Goal: Information Seeking & Learning: Learn about a topic

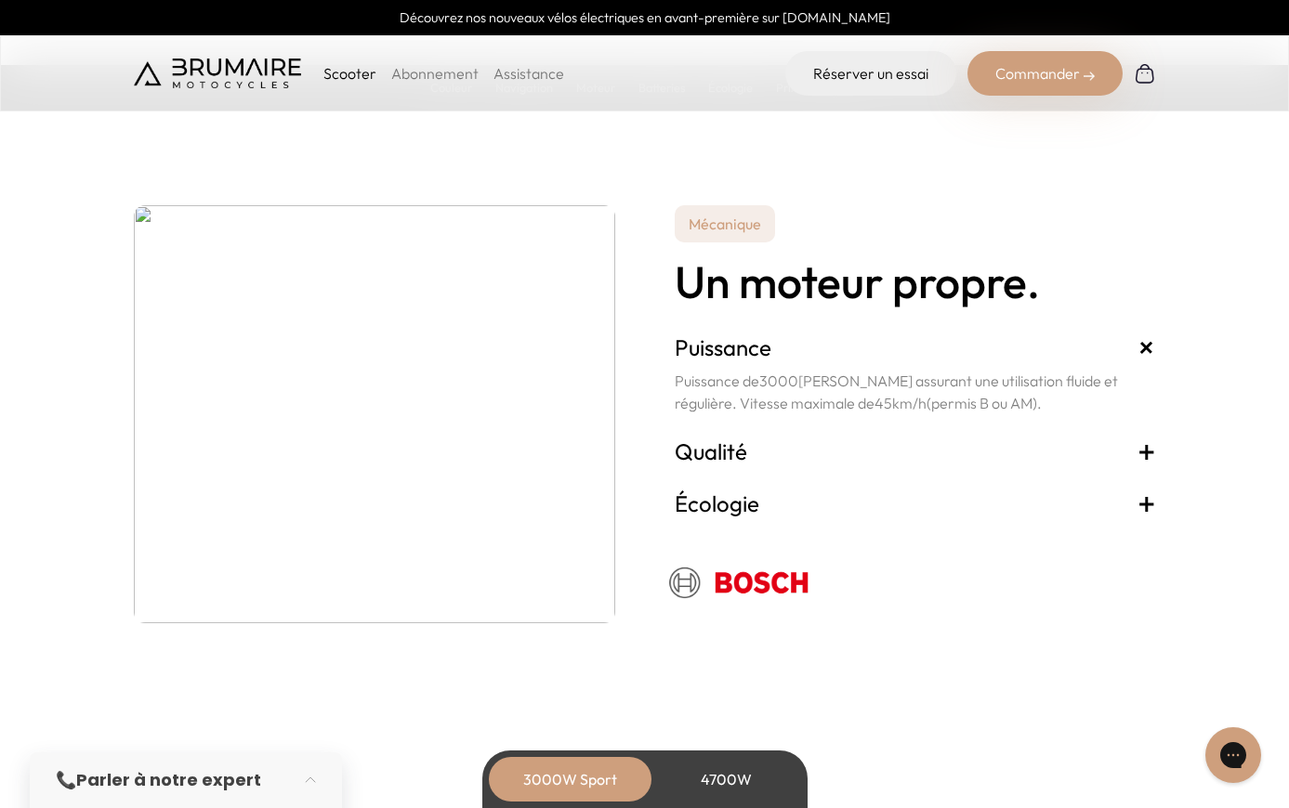
scroll to position [3272, 0]
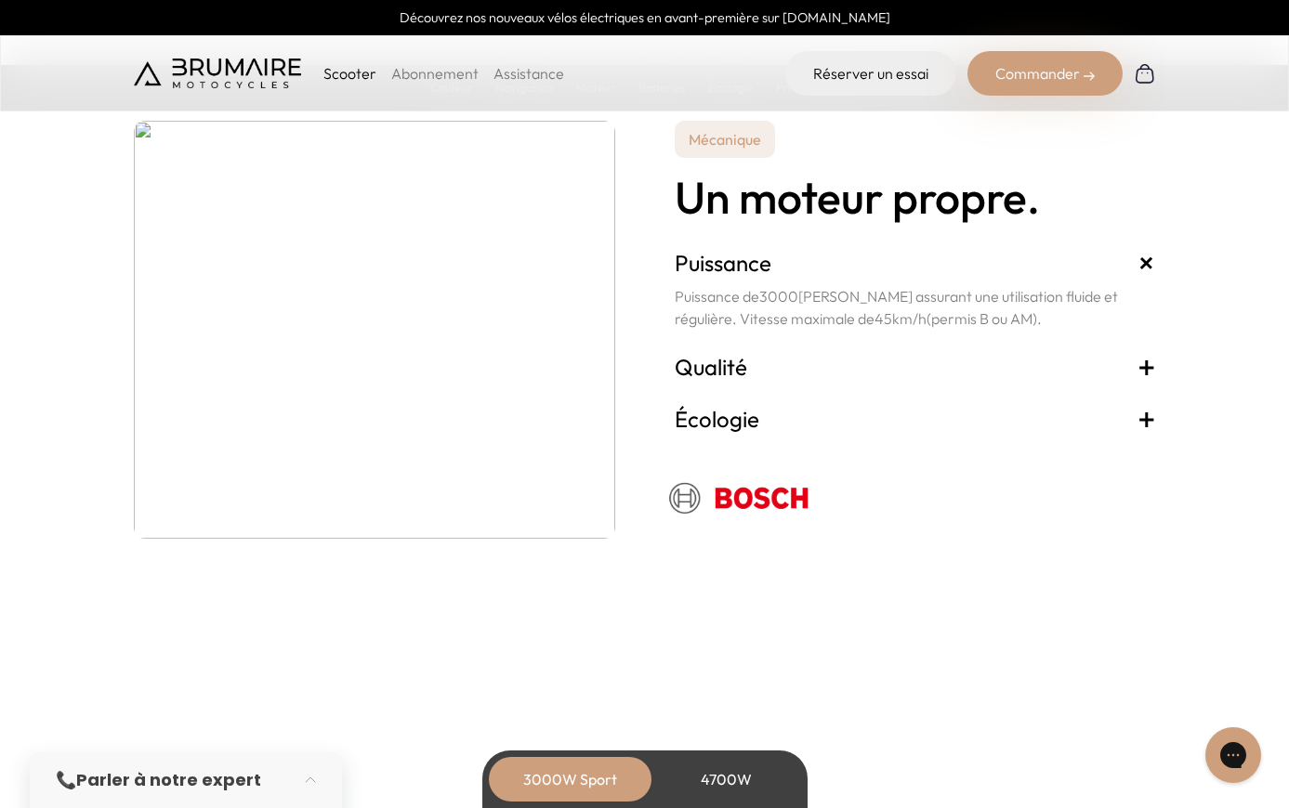
click at [745, 364] on h3 "Qualité +" at bounding box center [915, 367] width 481 height 30
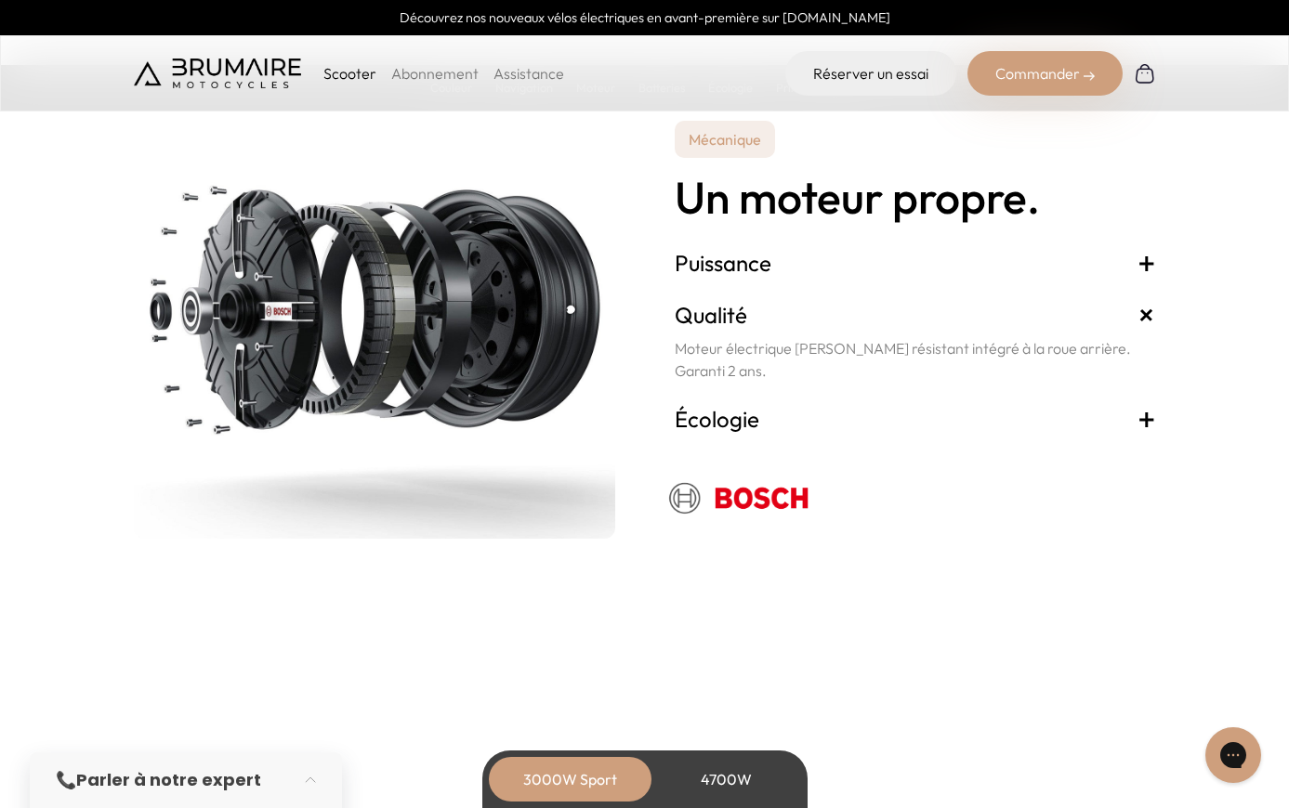
click at [795, 403] on div "Écologie + Propre et silencieux, le scooter recharge vos batteries chaque fois …" at bounding box center [915, 419] width 481 height 52
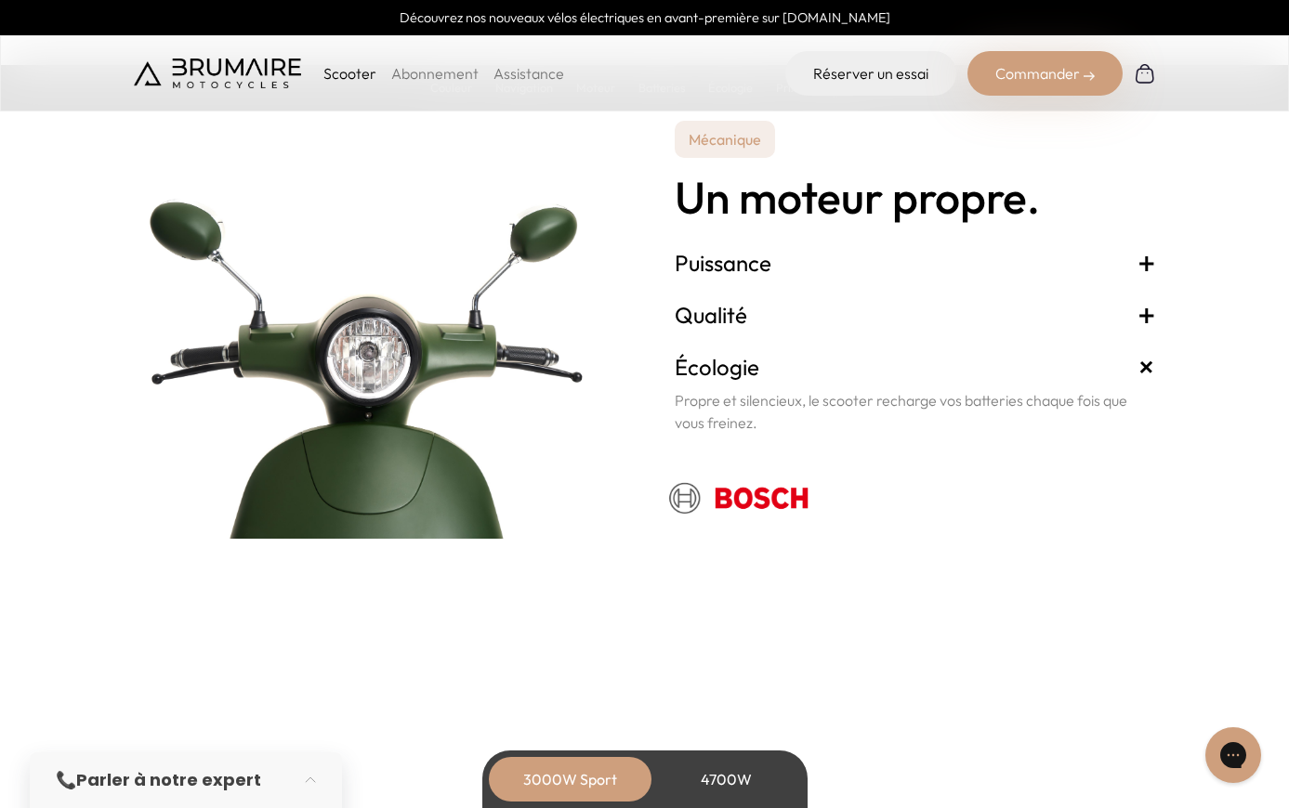
click at [786, 311] on h3 "Qualité +" at bounding box center [915, 315] width 481 height 30
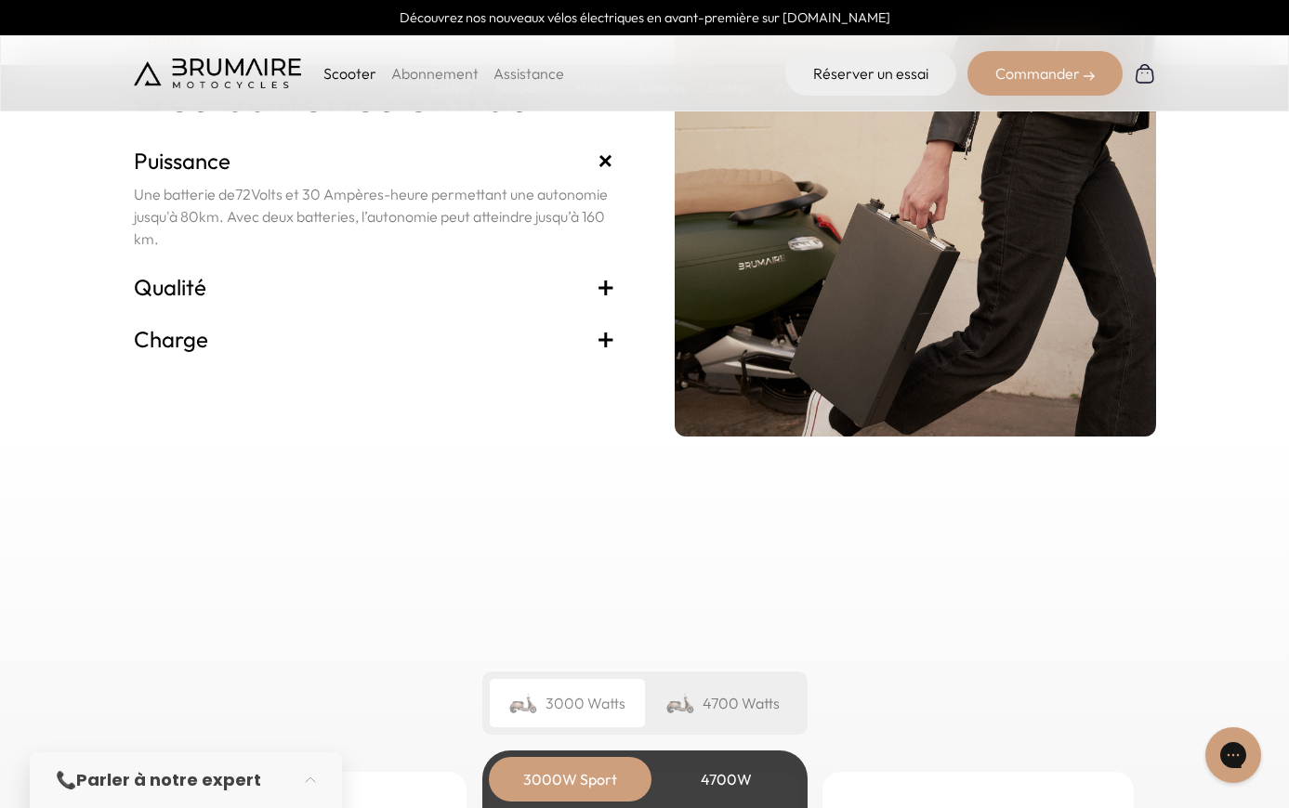
scroll to position [3975, 0]
click at [295, 335] on h3 "Charge +" at bounding box center [374, 338] width 481 height 30
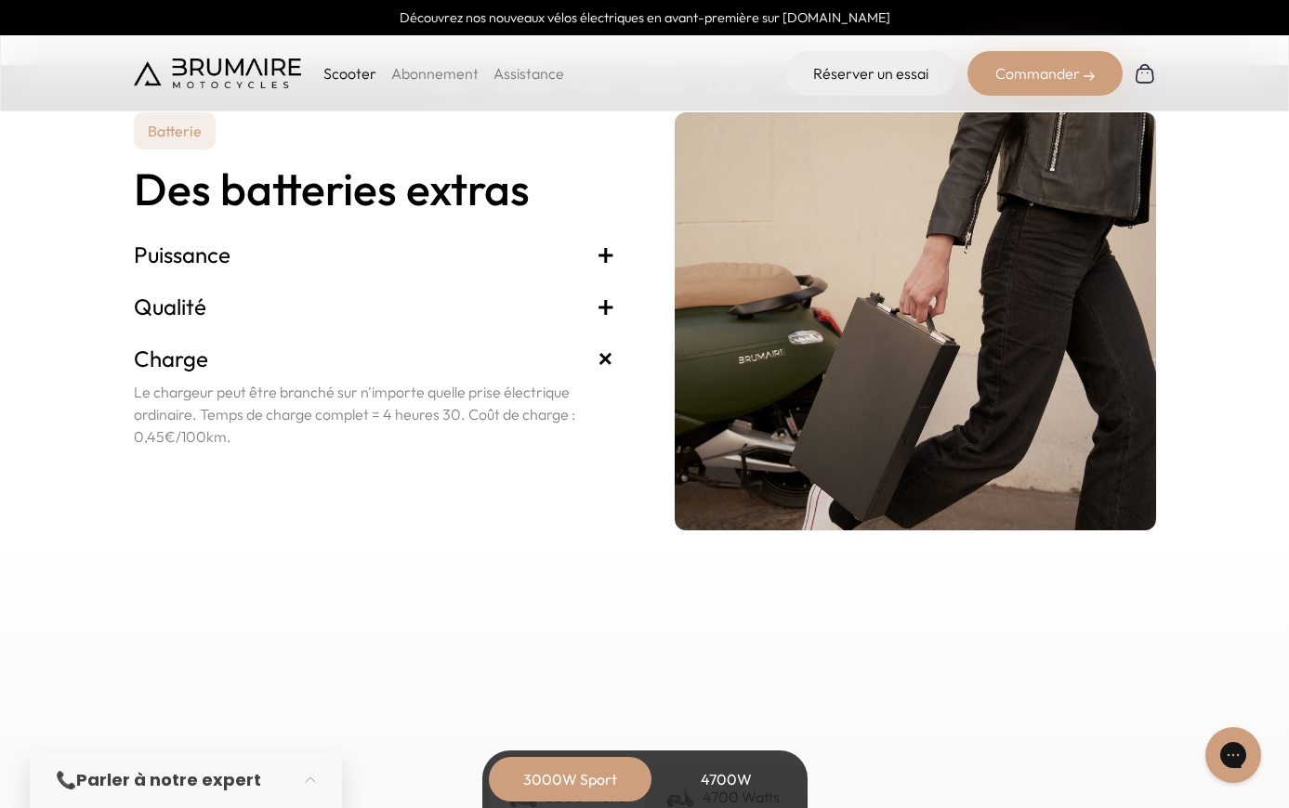
scroll to position [3748, 0]
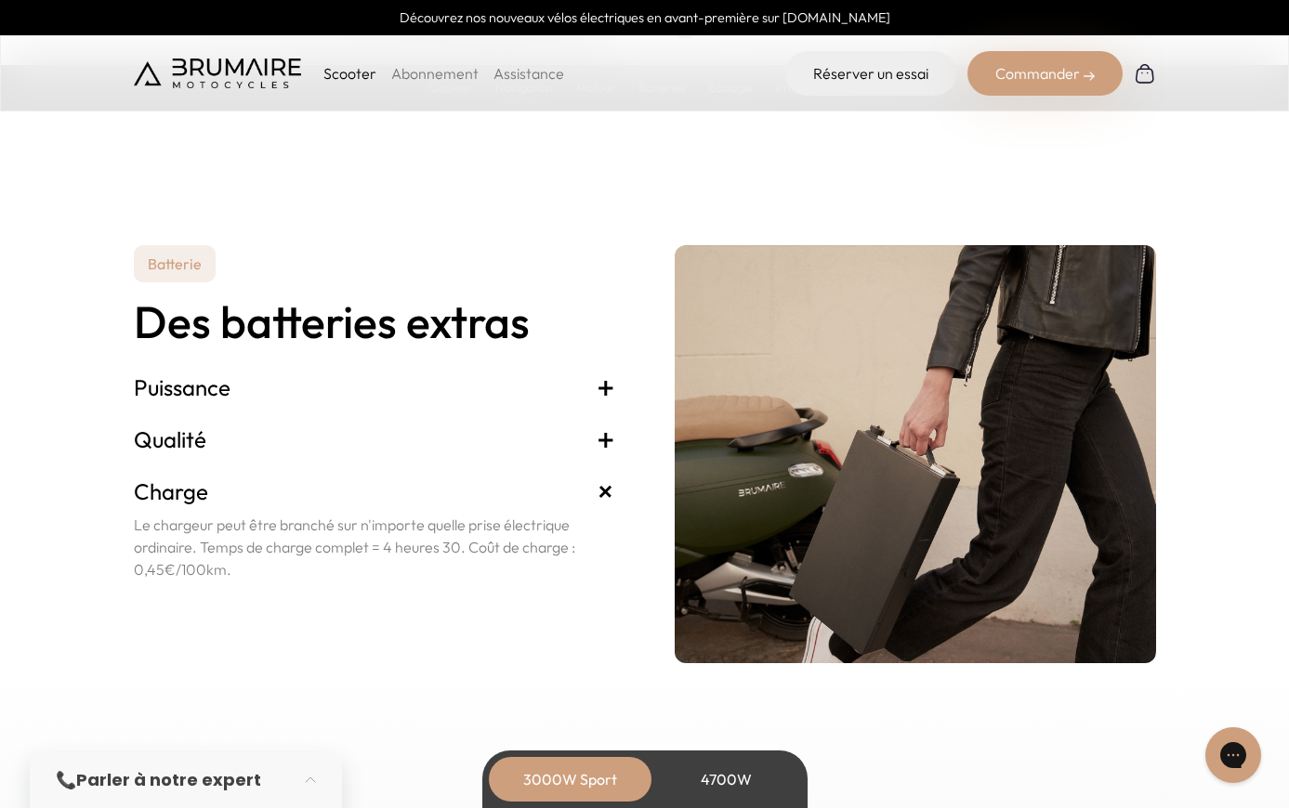
click at [325, 395] on h3 "Puissance +" at bounding box center [374, 388] width 481 height 30
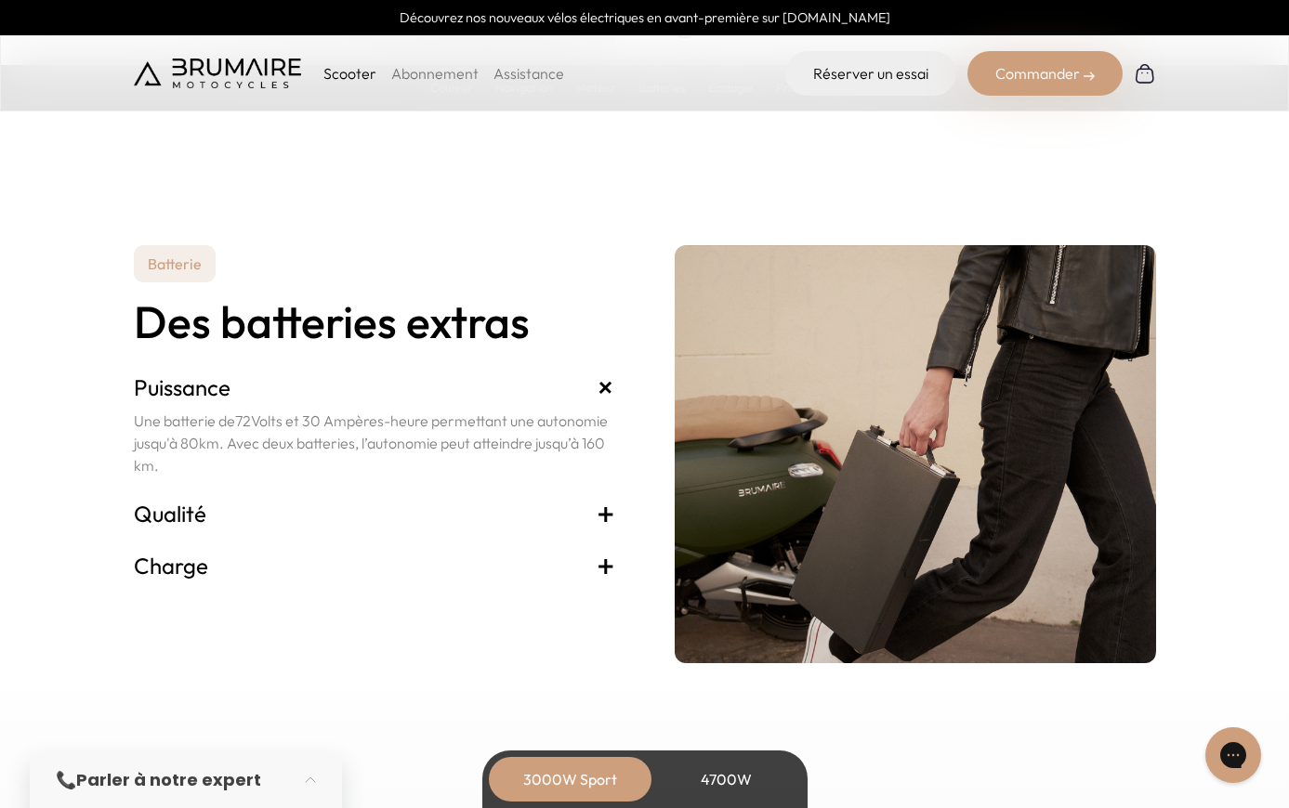
click at [244, 528] on h3 "Qualité +" at bounding box center [374, 514] width 481 height 30
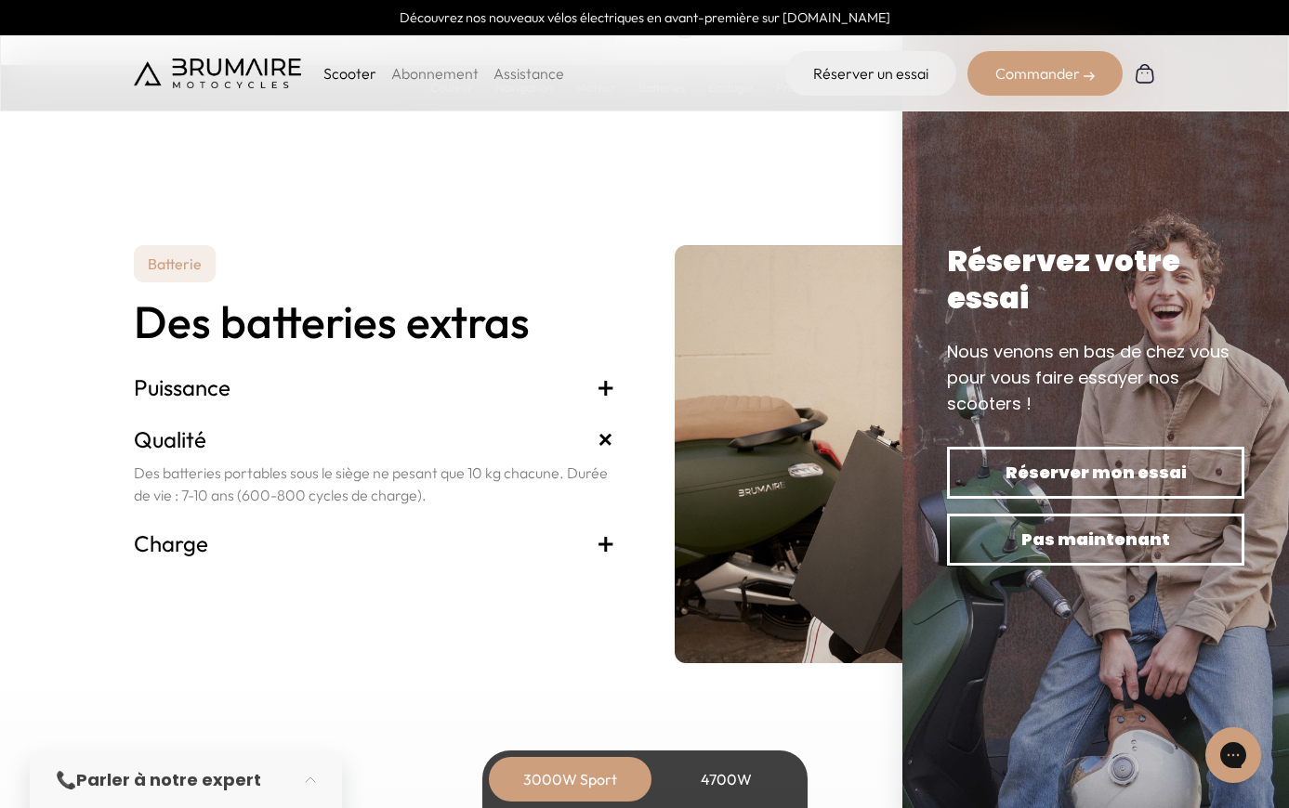
click at [321, 425] on h3 "Qualité +" at bounding box center [374, 440] width 481 height 30
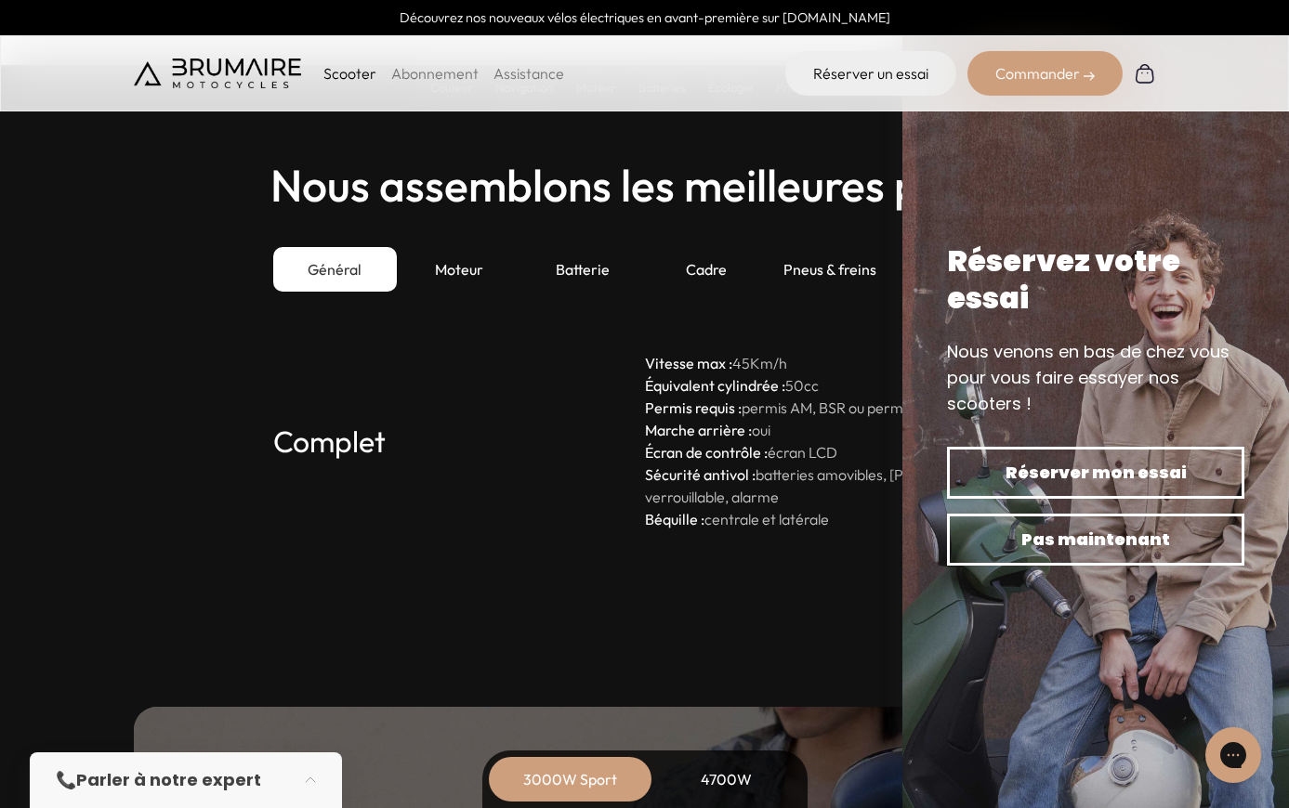
scroll to position [5063, 0]
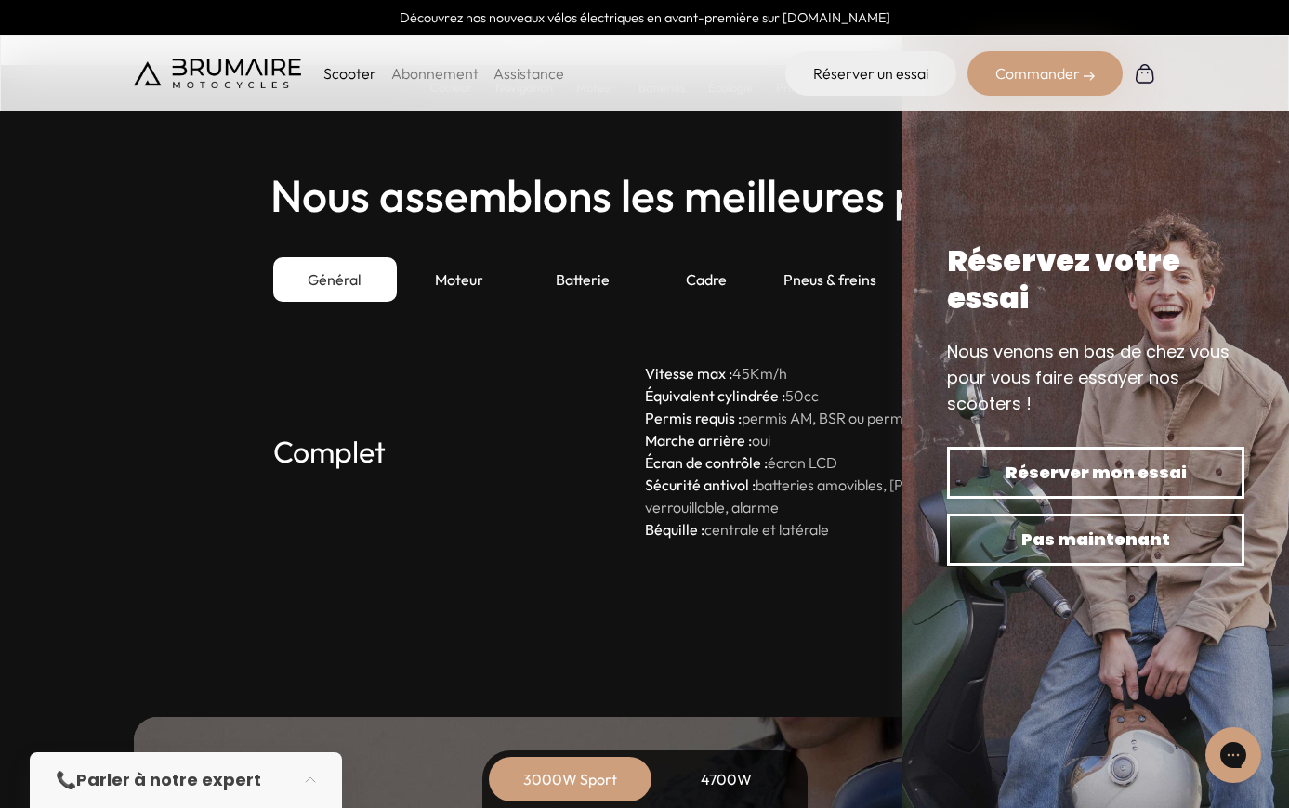
click at [503, 459] on h3 "Complet" at bounding box center [459, 451] width 372 height 178
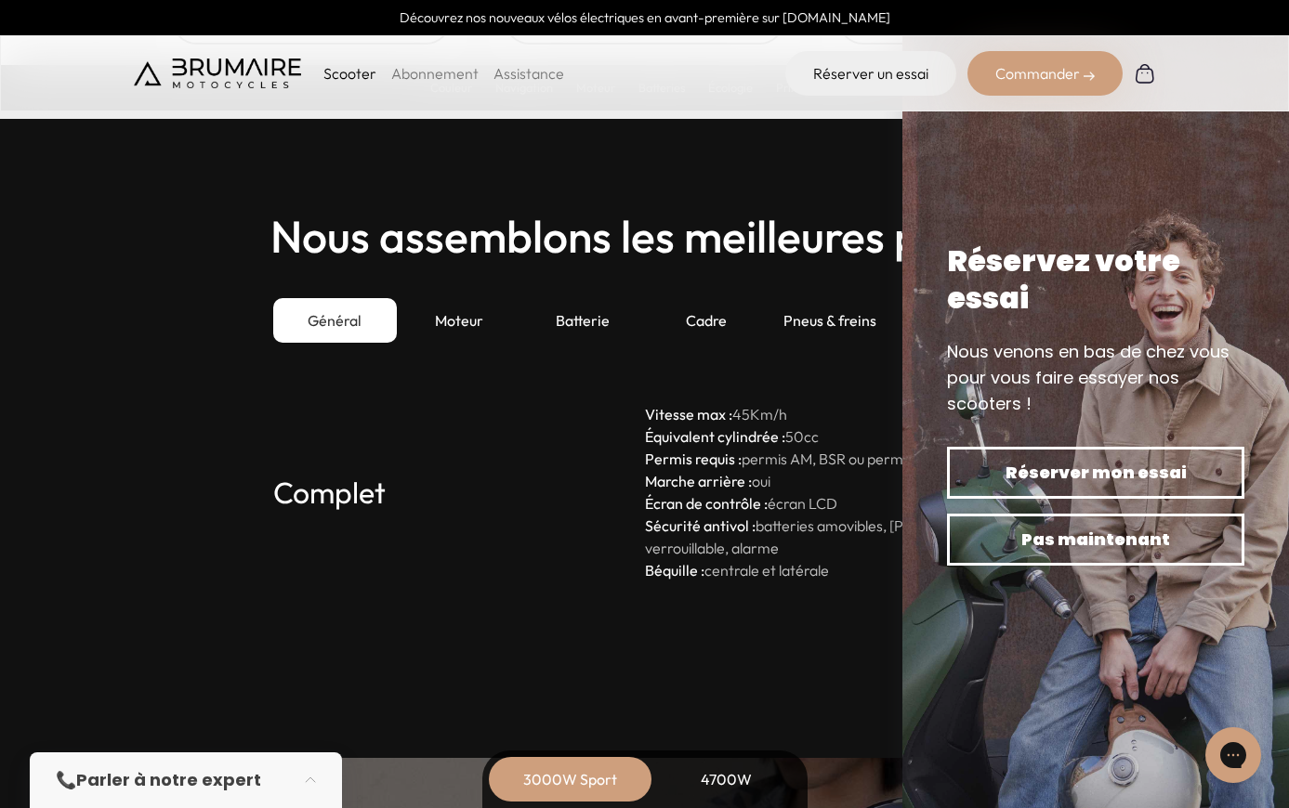
scroll to position [5006, 0]
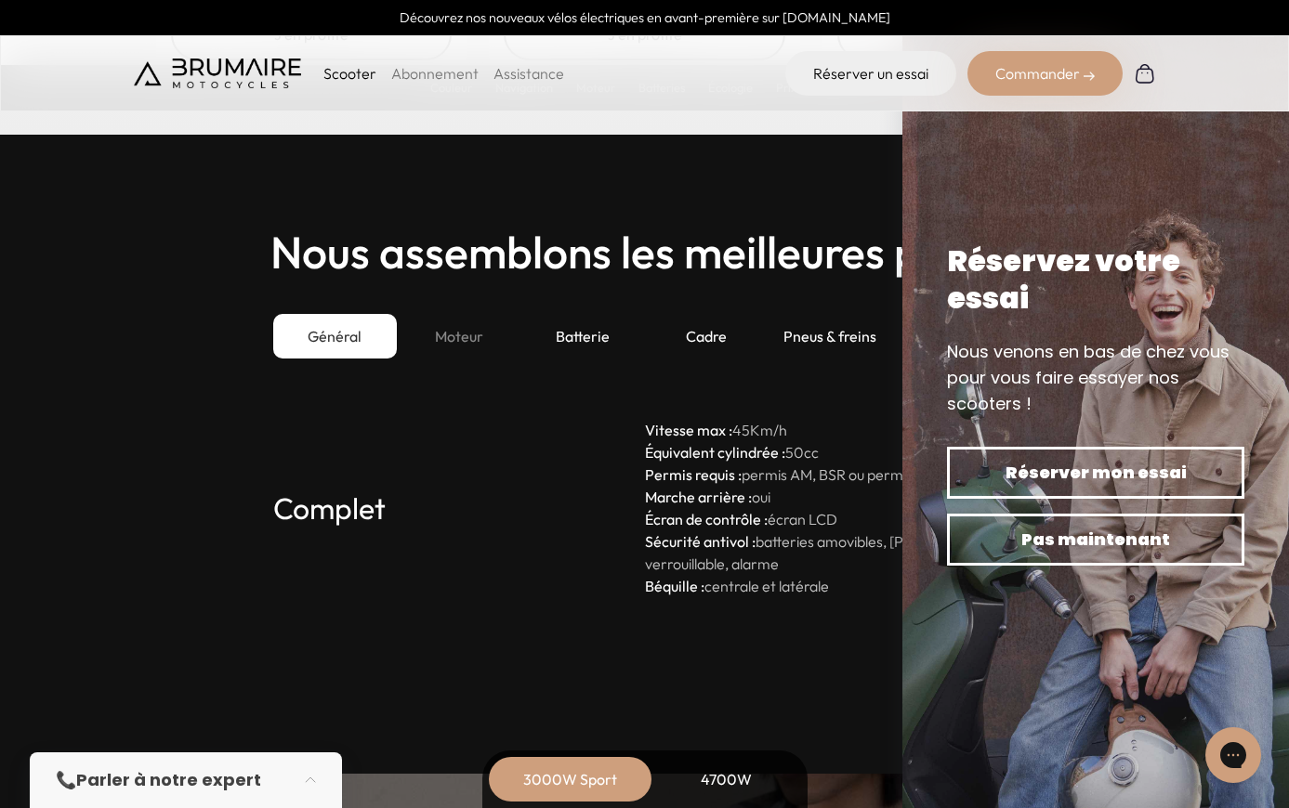
click at [482, 349] on div "Moteur" at bounding box center [459, 336] width 124 height 45
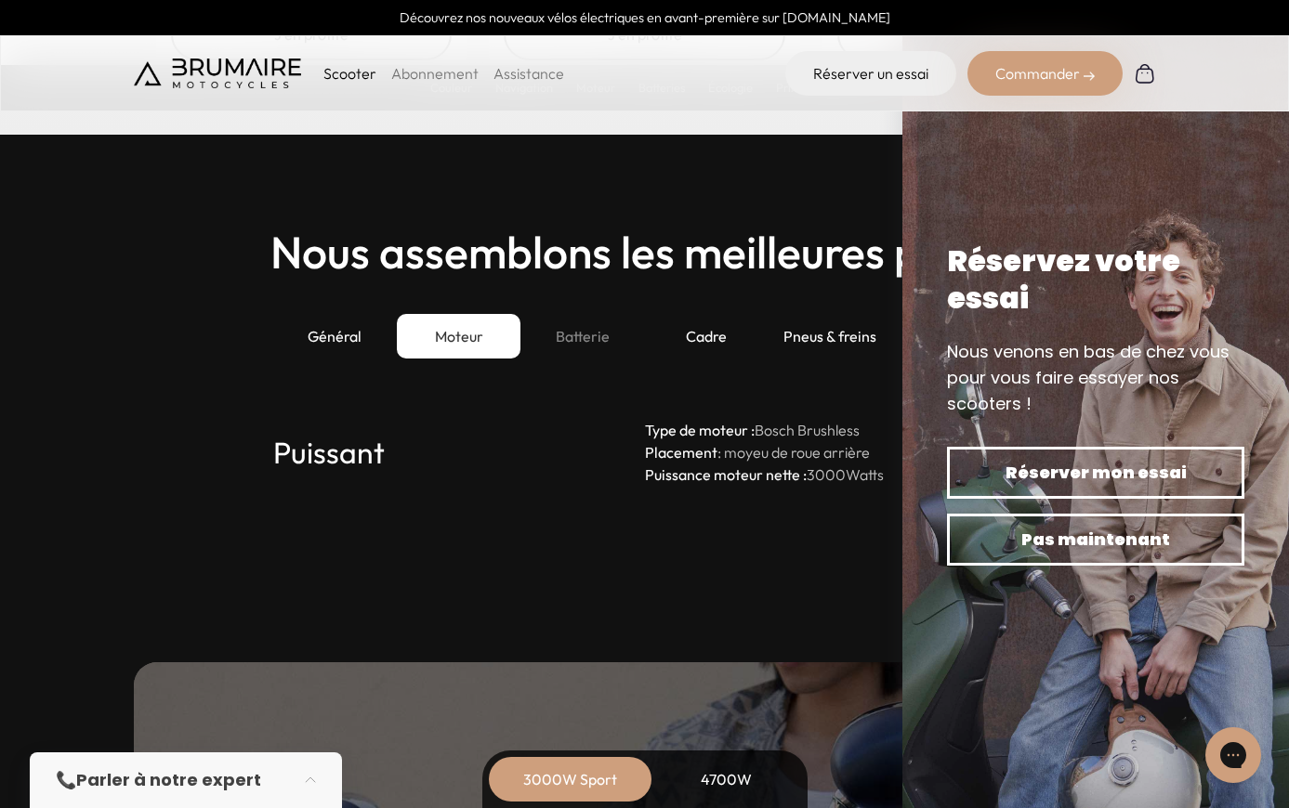
click at [575, 331] on div "Batterie" at bounding box center [582, 336] width 124 height 45
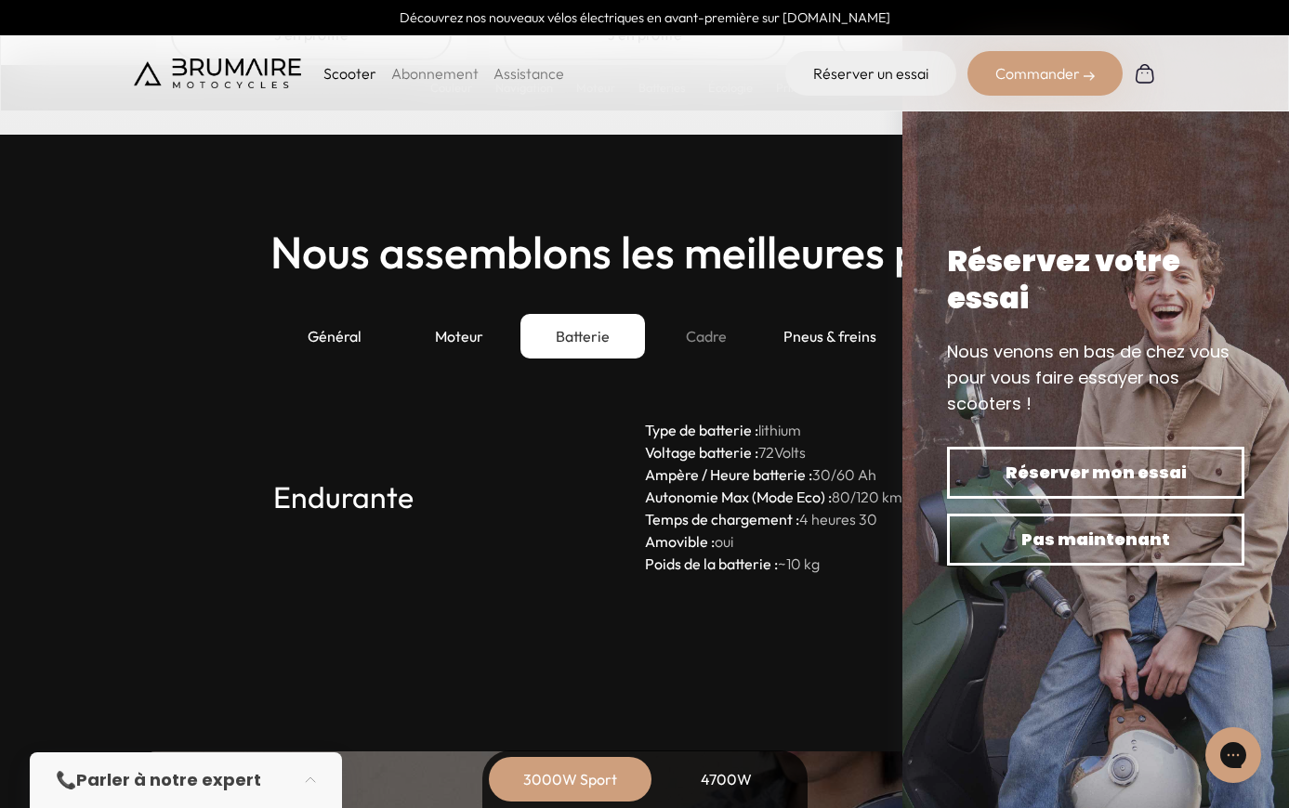
click at [699, 329] on div "Cadre" at bounding box center [707, 336] width 124 height 45
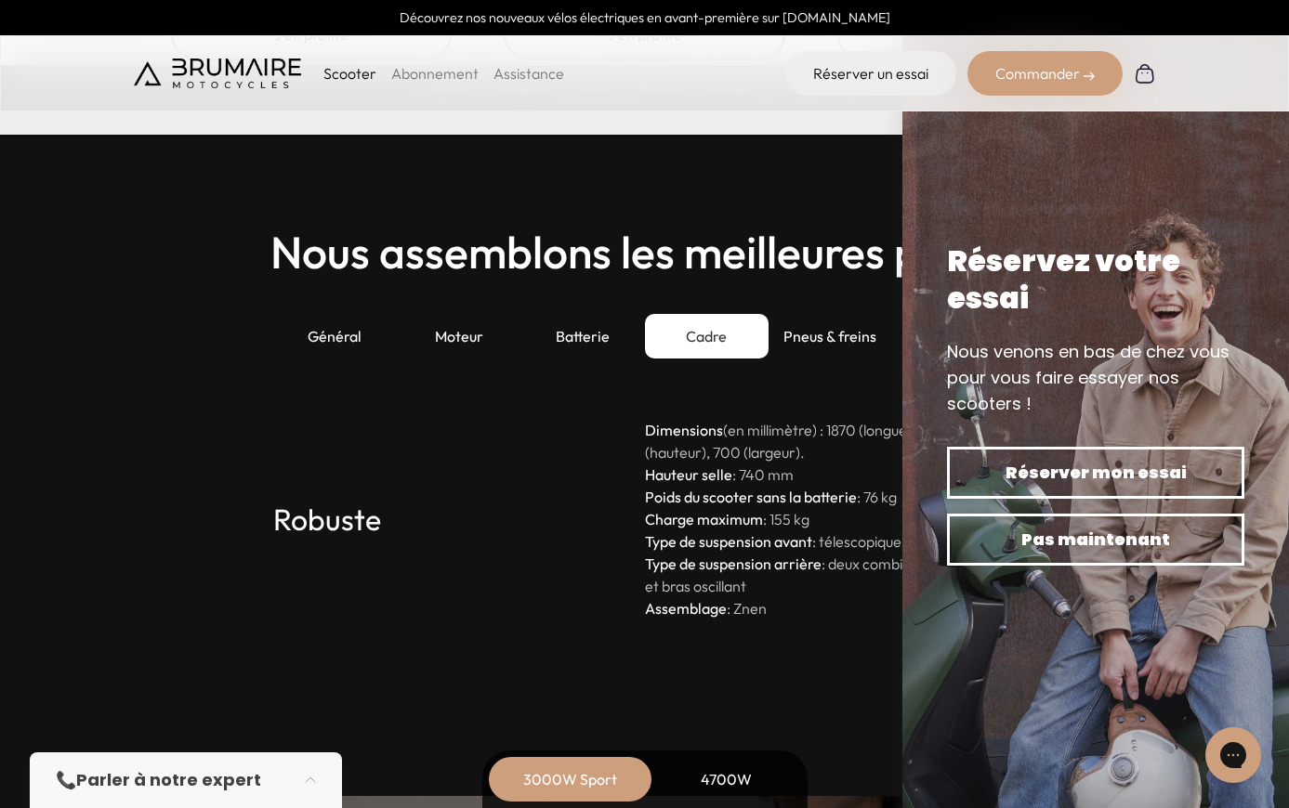
scroll to position [5004, 0]
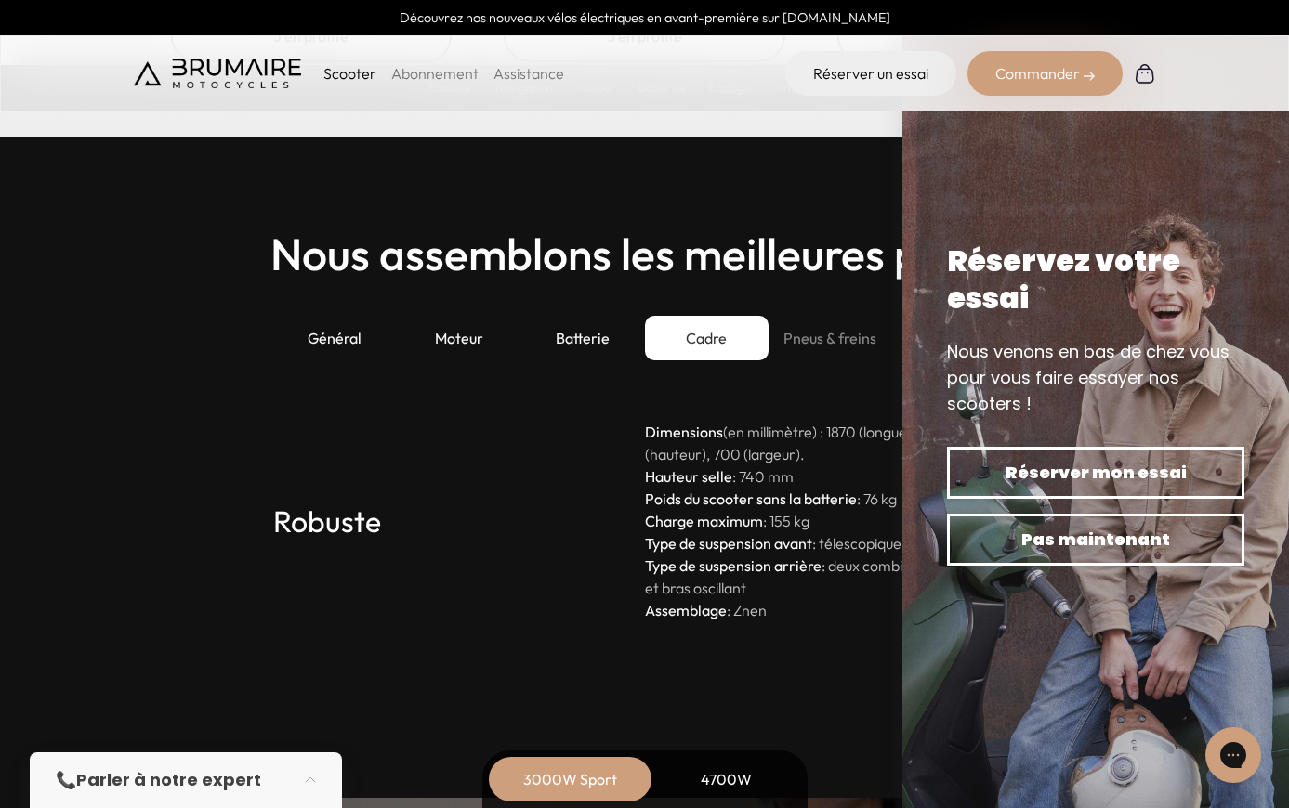
click at [820, 341] on div "Pneus & freins" at bounding box center [830, 338] width 124 height 45
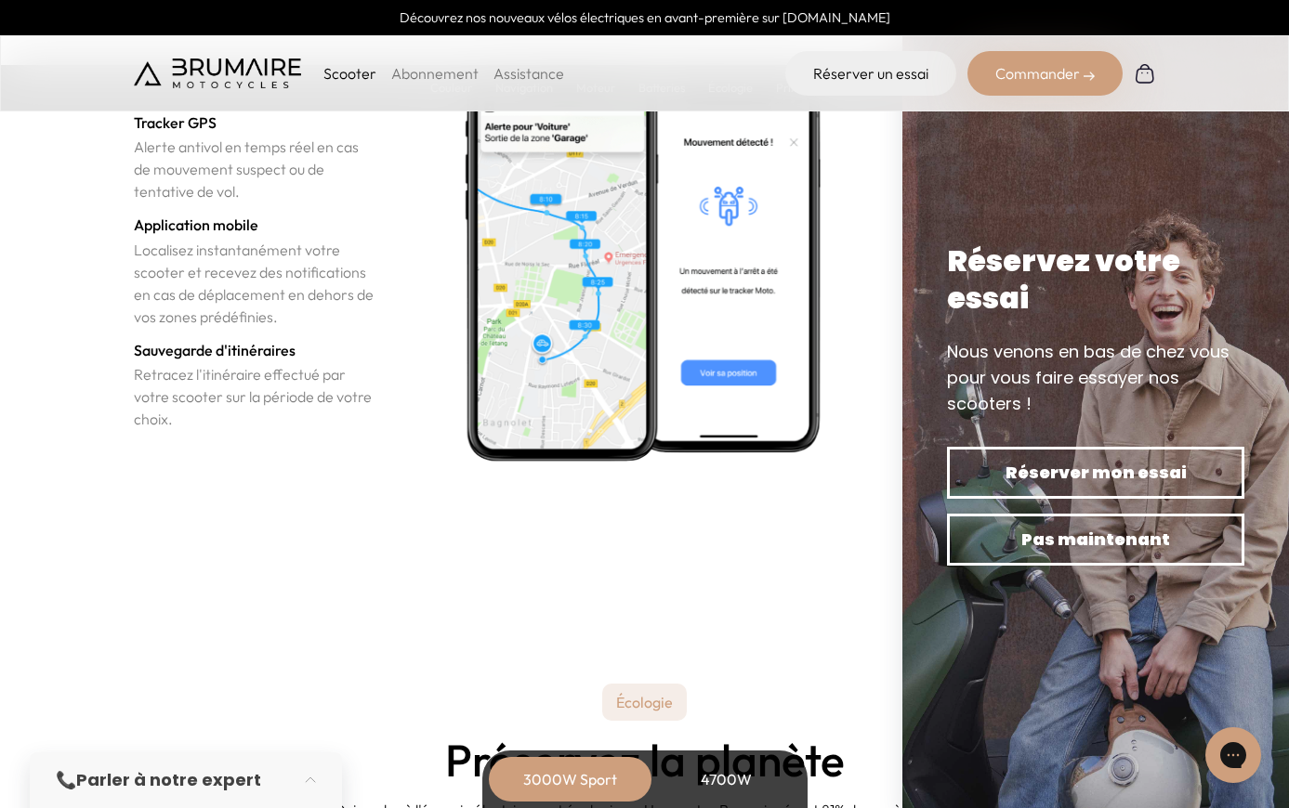
scroll to position [6531, 0]
